Goal: Connect with others: Connect with other users

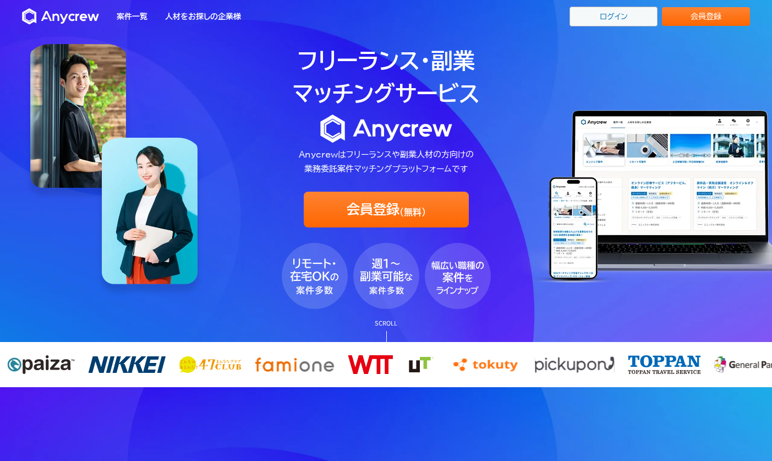
click at [632, 9] on link "ログイン" at bounding box center [614, 17] width 88 height 20
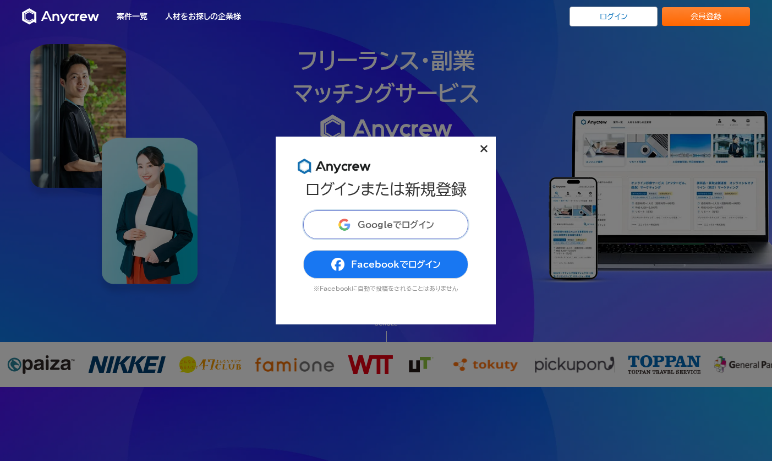
click at [394, 225] on span "Googleでログイン" at bounding box center [396, 224] width 77 height 9
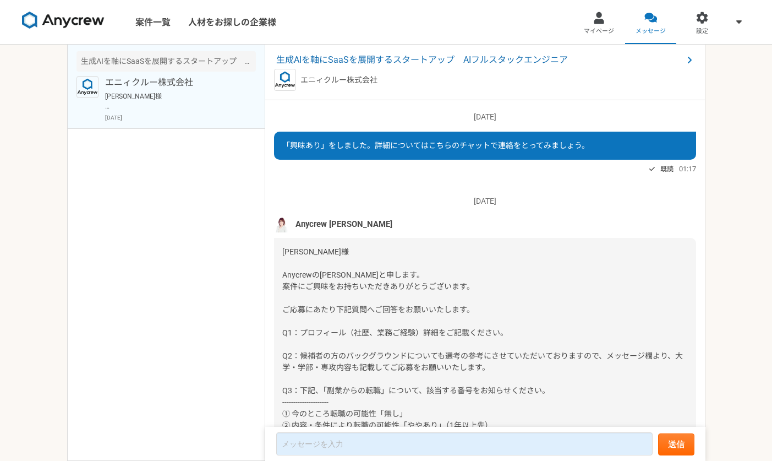
scroll to position [92, 0]
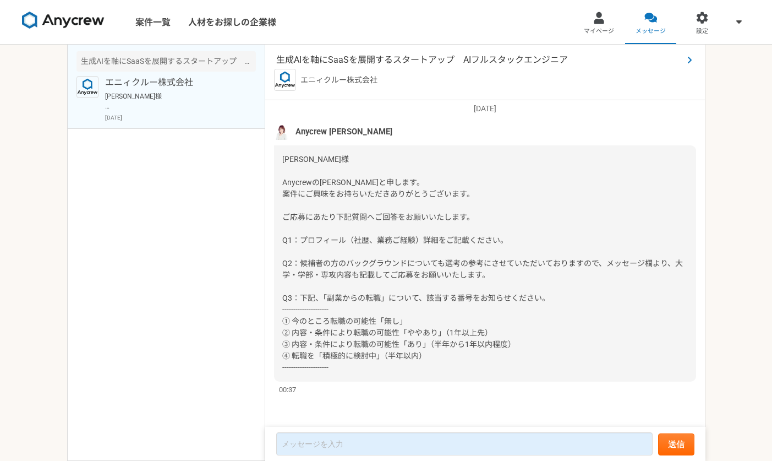
click at [441, 63] on span "生成AIを軸にSaaSを展開するスタートアップ　AIフルスタックエンジニア" at bounding box center [479, 59] width 407 height 13
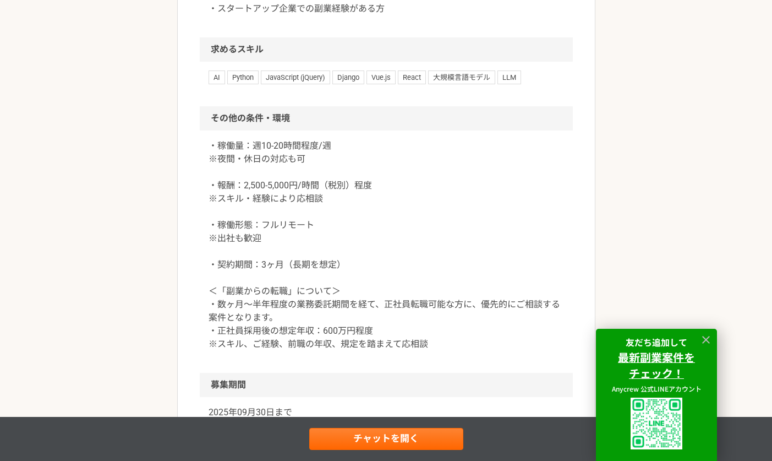
scroll to position [1585, 0]
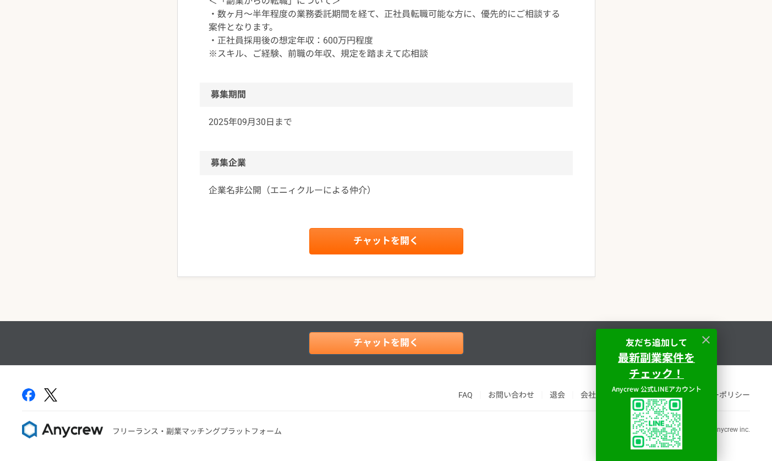
click at [383, 347] on link "チャットを開く" at bounding box center [386, 343] width 154 height 22
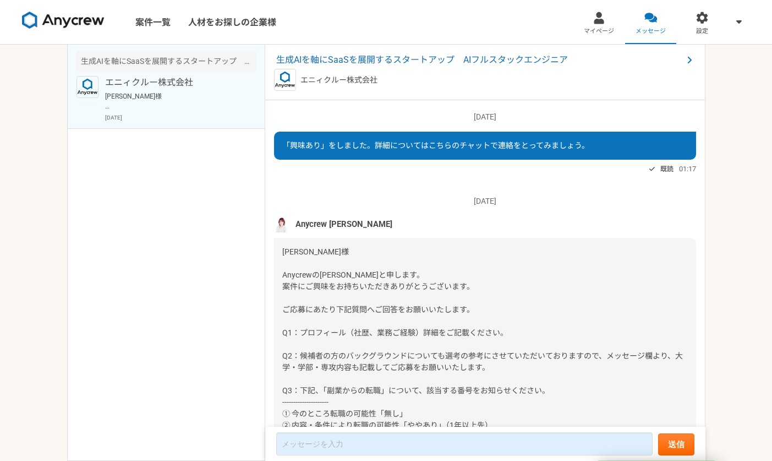
scroll to position [92, 0]
